Goal: Find specific page/section: Find specific page/section

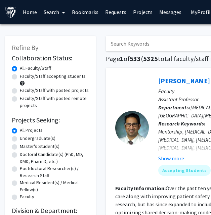
type input "[PERSON_NAME]"
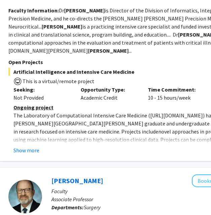
scroll to position [150, 107]
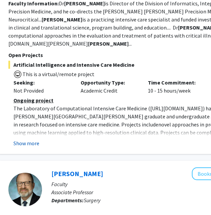
click at [33, 142] on button "Show more" at bounding box center [26, 143] width 26 height 8
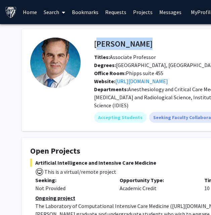
drag, startPoint x: 148, startPoint y: 43, endPoint x: 95, endPoint y: 44, distance: 53.3
copy h4 "[PERSON_NAME]"
